Goal: Find specific page/section: Find specific page/section

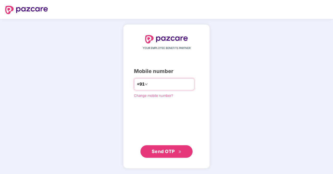
click at [168, 83] on input "number" at bounding box center [170, 84] width 43 height 8
click at [171, 86] on input "number" at bounding box center [170, 84] width 43 height 8
type input "**********"
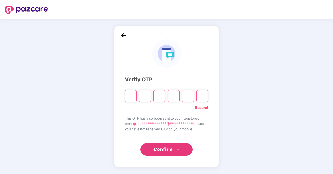
type input "*"
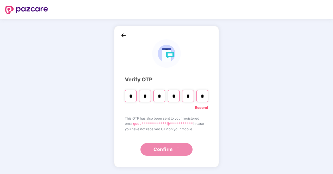
type input "*"
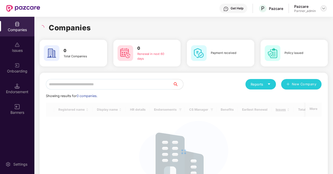
click at [325, 8] on img at bounding box center [324, 8] width 4 height 4
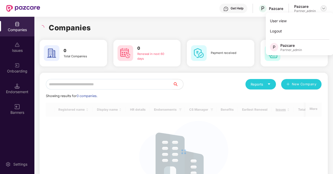
click at [325, 8] on img at bounding box center [324, 8] width 4 height 4
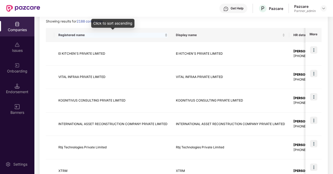
click at [127, 37] on span "Registered name" at bounding box center [110, 35] width 105 height 4
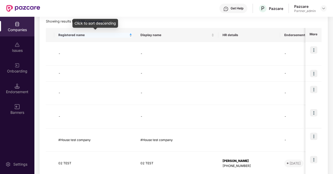
click at [127, 37] on span "Registered name" at bounding box center [93, 35] width 70 height 4
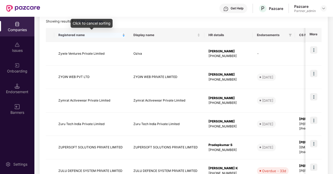
click at [125, 37] on div "Registered name" at bounding box center [91, 35] width 67 height 5
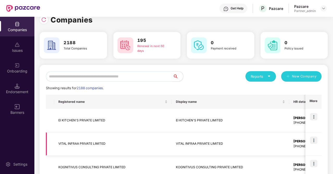
scroll to position [8, 0]
click at [139, 73] on input "text" at bounding box center [109, 76] width 127 height 10
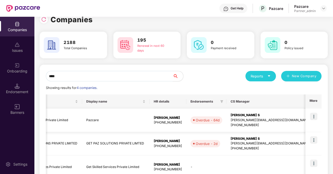
scroll to position [0, 41]
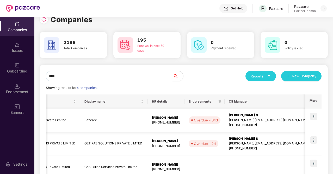
type input "***"
click at [314, 114] on img at bounding box center [313, 115] width 7 height 7
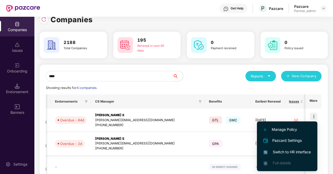
scroll to position [0, 181]
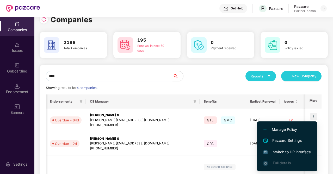
click at [281, 153] on span "Switch to HR interface" at bounding box center [287, 152] width 47 height 6
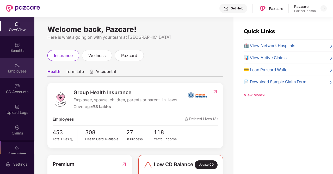
click at [8, 67] on div "Employees" at bounding box center [17, 68] width 34 height 20
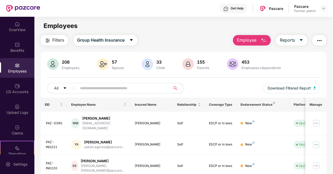
click at [83, 88] on input "text" at bounding box center [122, 88] width 84 height 8
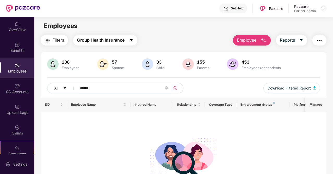
click at [117, 41] on span "Group Health Insurance" at bounding box center [100, 40] width 47 height 7
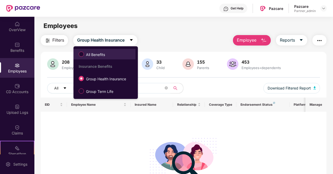
click at [105, 56] on span "All Benefits" at bounding box center [95, 55] width 23 height 6
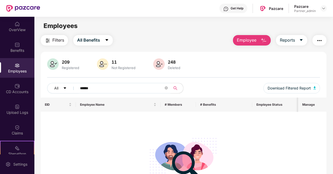
click at [115, 90] on input "******" at bounding box center [122, 88] width 84 height 8
type input "*"
click at [125, 85] on input "******" at bounding box center [122, 88] width 84 height 8
type input "*"
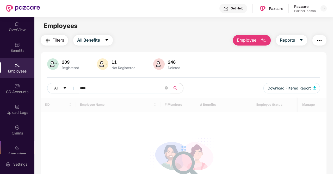
type input "*****"
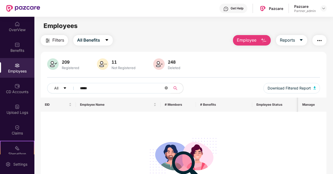
click at [166, 90] on span at bounding box center [166, 88] width 3 height 5
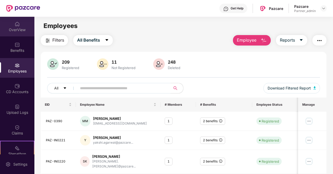
click at [20, 34] on div "OverView" at bounding box center [17, 27] width 34 height 20
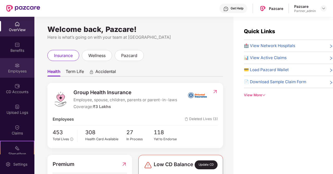
click at [12, 71] on div "Employees" at bounding box center [17, 70] width 34 height 5
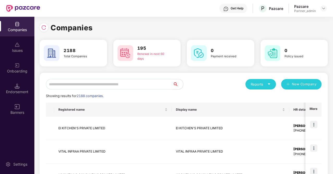
click at [115, 82] on input "text" at bounding box center [109, 84] width 127 height 10
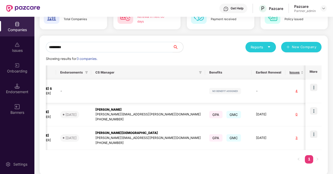
scroll to position [0, 223]
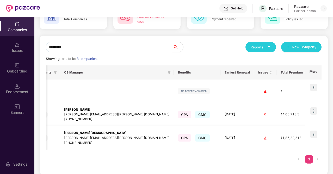
type input "*********"
click at [315, 132] on img at bounding box center [313, 133] width 7 height 7
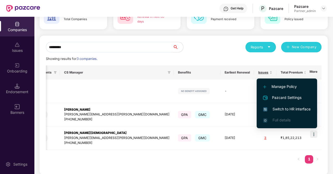
click at [279, 106] on span "Switch to HR interface" at bounding box center [287, 109] width 47 height 6
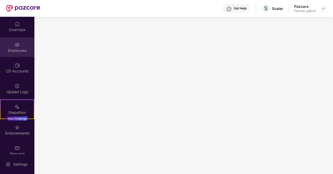
click at [21, 52] on div "Employees" at bounding box center [17, 50] width 34 height 5
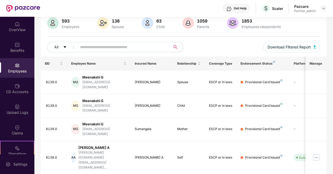
scroll to position [146, 0]
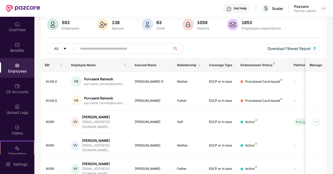
scroll to position [0, 0]
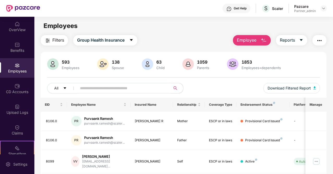
click at [132, 85] on input "text" at bounding box center [122, 88] width 84 height 8
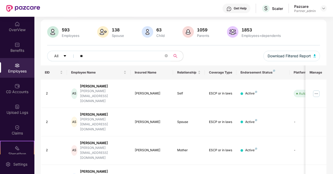
type input "*"
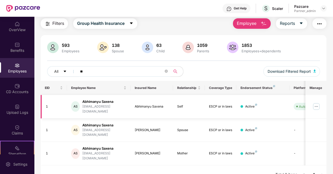
type input "*"
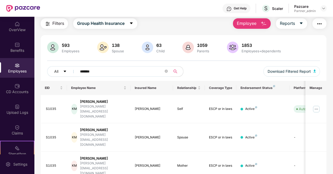
type input "*******"
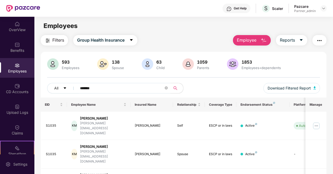
drag, startPoint x: 249, startPoint y: 7, endPoint x: 254, endPoint y: -23, distance: 30.2
click at [254, 0] on html "Get Help S Scaler Pazcare Partner_admin OverView Benefits Employees CD Accounts…" at bounding box center [166, 87] width 333 height 174
